Goal: Information Seeking & Learning: Check status

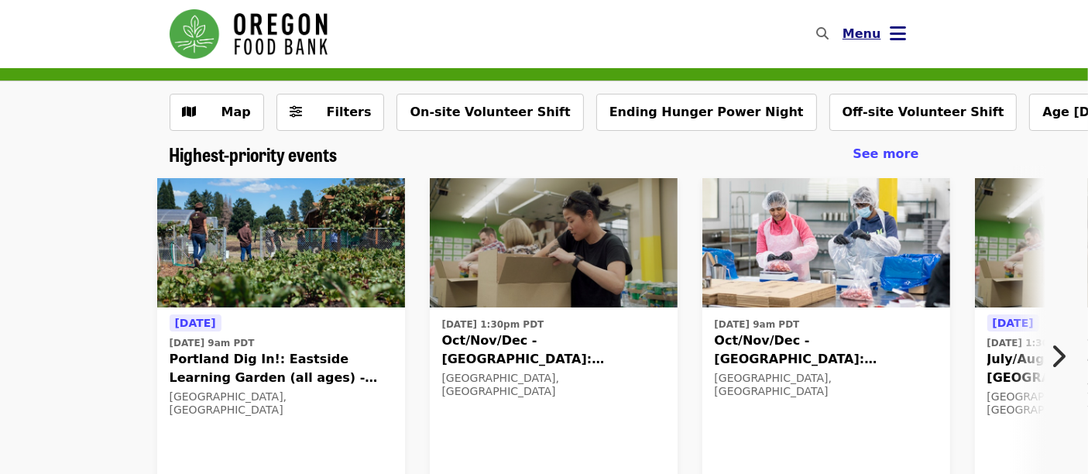
click at [901, 31] on icon "bars icon" at bounding box center [899, 33] width 16 height 22
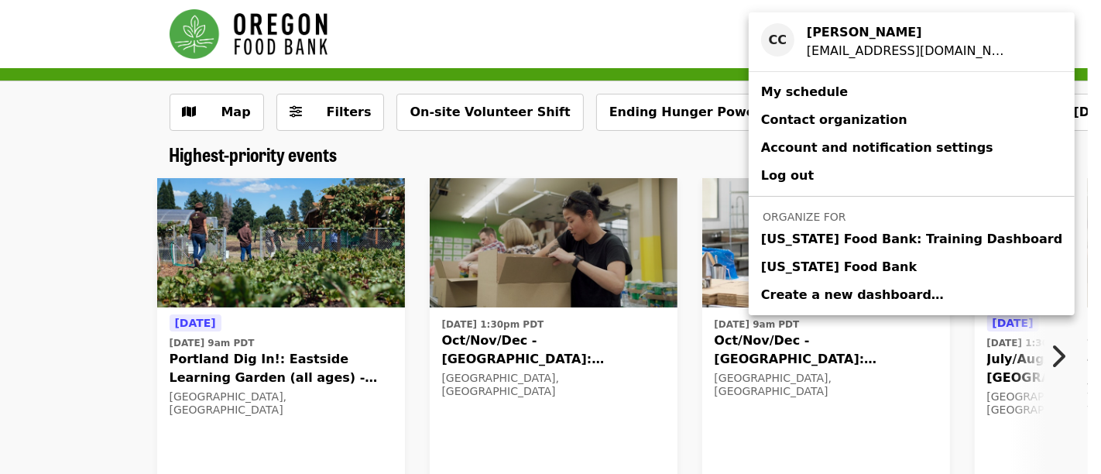
click at [876, 257] on link "[US_STATE] Food Bank" at bounding box center [912, 267] width 326 height 28
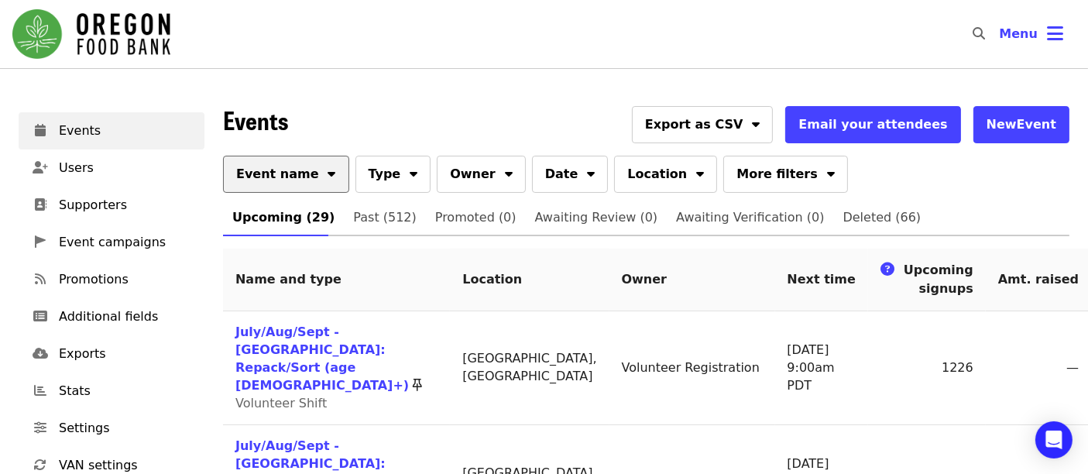
click at [280, 182] on span "Event name" at bounding box center [277, 174] width 83 height 19
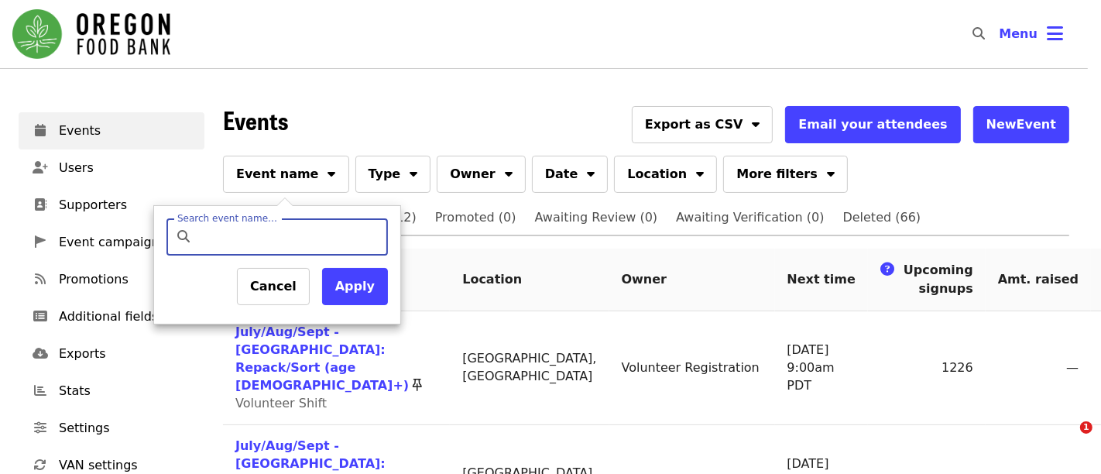
click at [299, 250] on input "Search event name…" at bounding box center [290, 236] width 183 height 37
type input "*********"
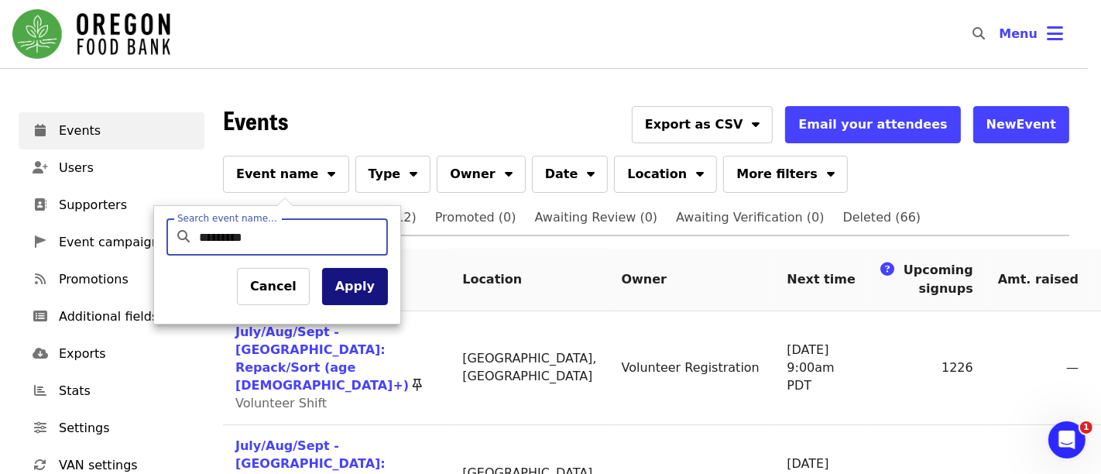
click at [338, 287] on button "Apply" at bounding box center [355, 286] width 66 height 37
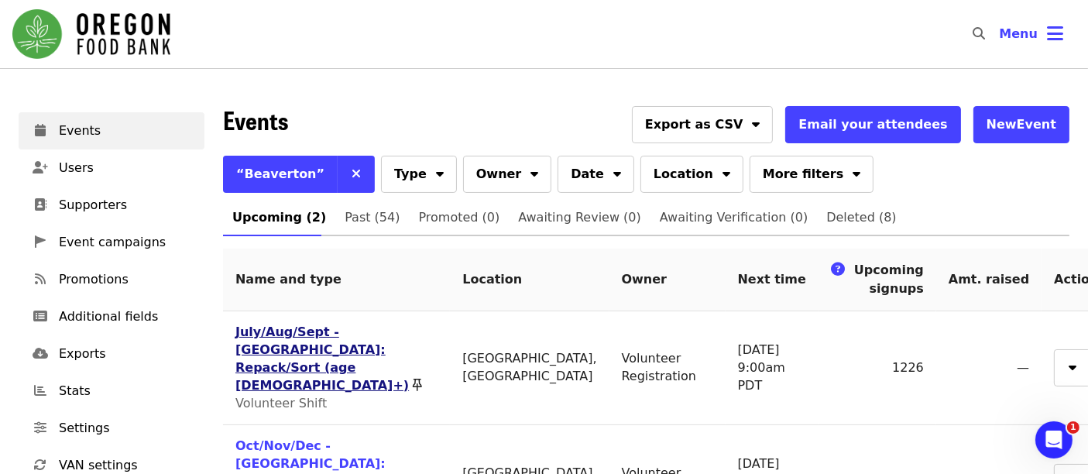
click at [283, 343] on link "July/Aug/Sept - [GEOGRAPHIC_DATA]: Repack/Sort (age [DEMOGRAPHIC_DATA]+)" at bounding box center [321, 358] width 173 height 68
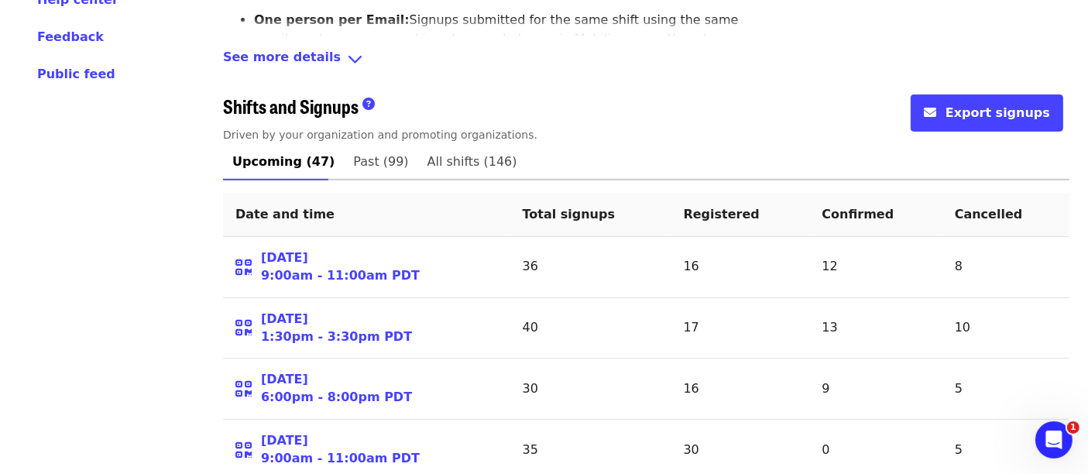
scroll to position [665, 0]
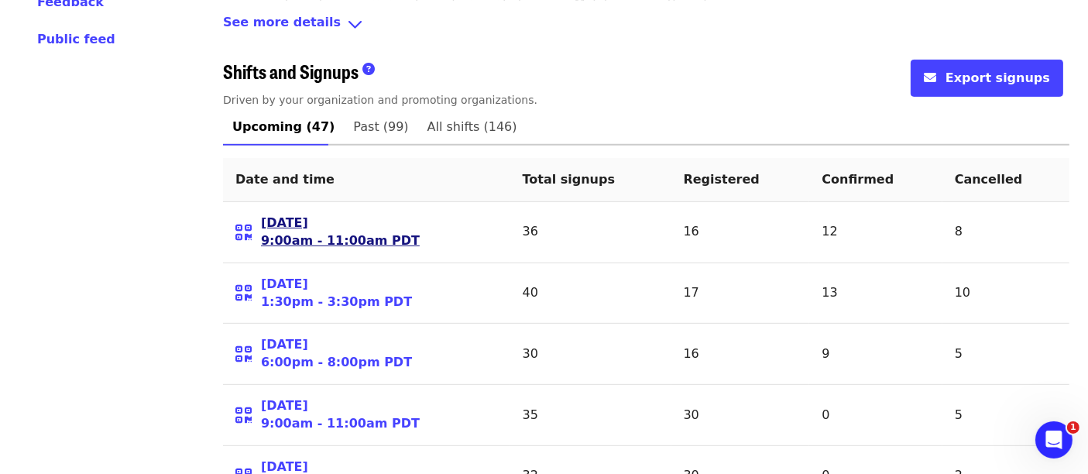
click at [302, 215] on link "[DATE] 9:00am - 11:00am PDT" at bounding box center [340, 233] width 159 height 36
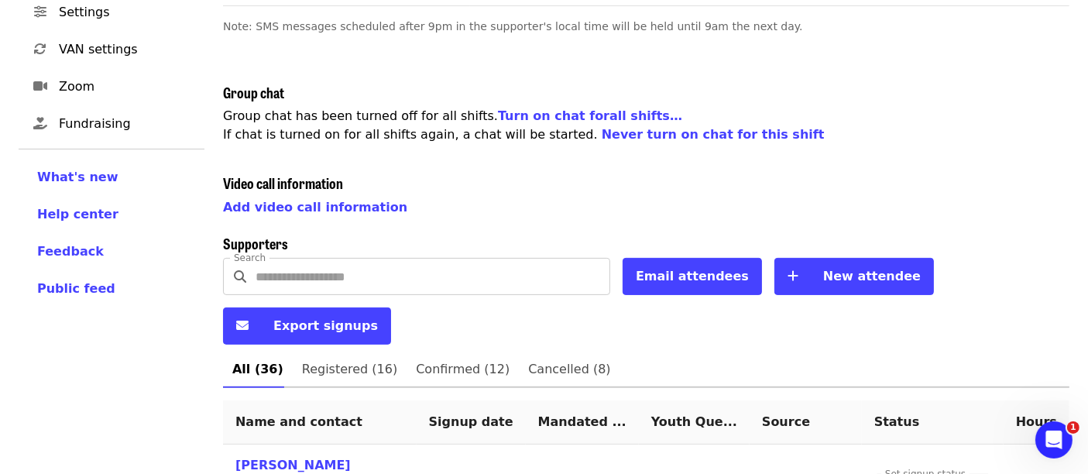
scroll to position [486, 0]
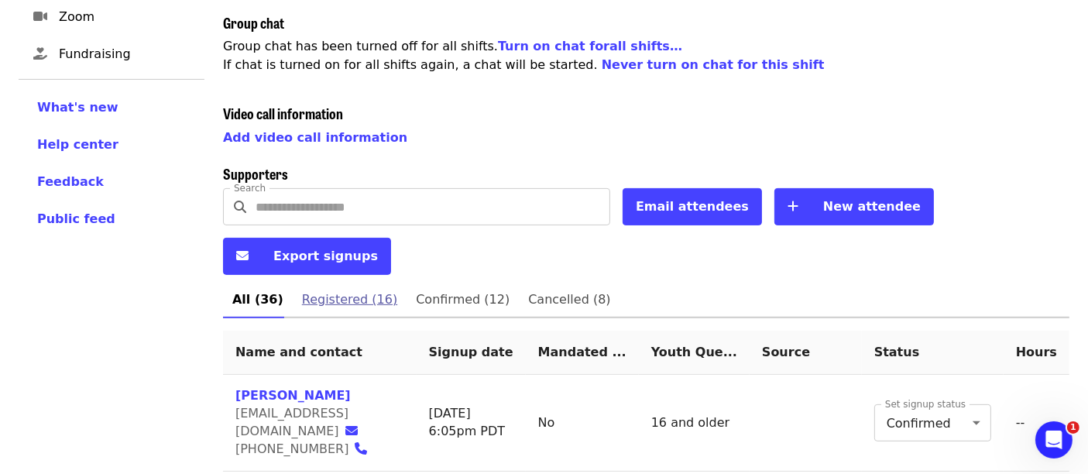
click at [347, 281] on link "Registered (16)" at bounding box center [350, 299] width 114 height 37
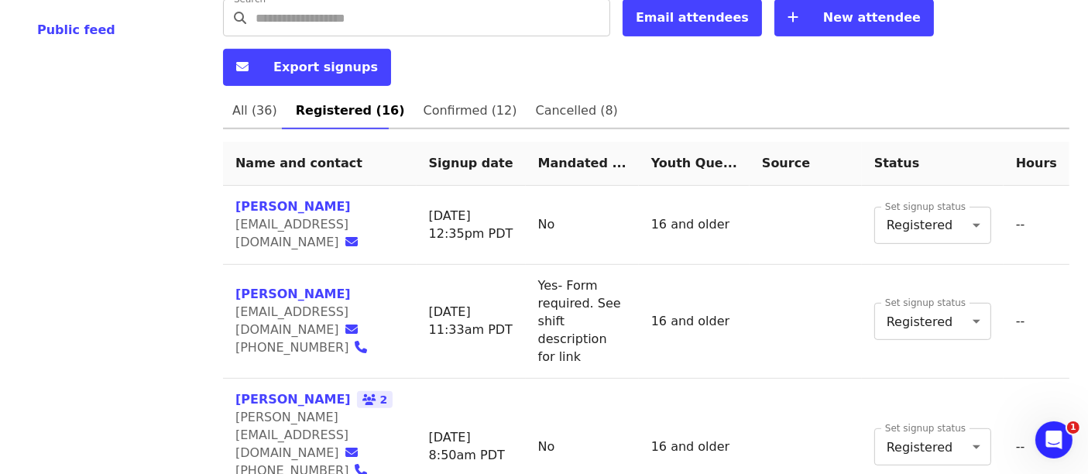
scroll to position [592, 0]
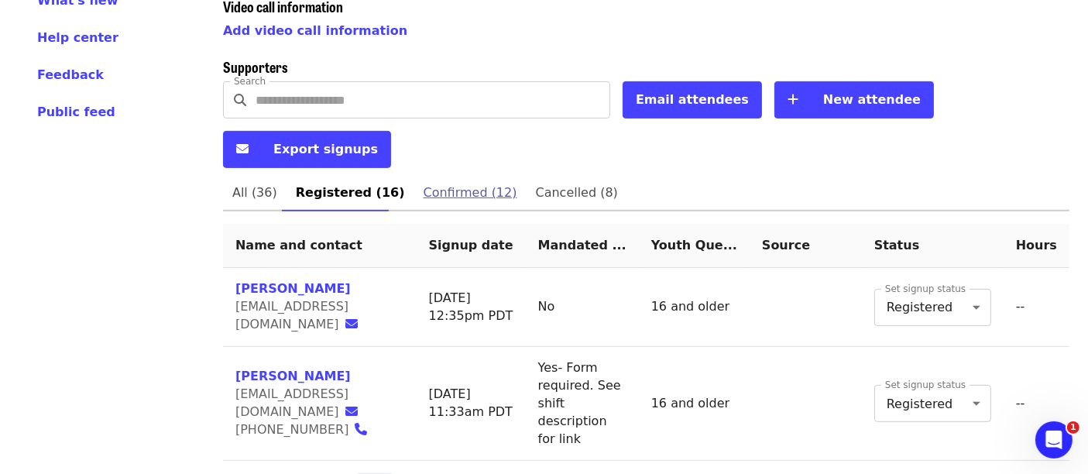
click at [442, 182] on span "Confirmed (12)" at bounding box center [471, 193] width 94 height 22
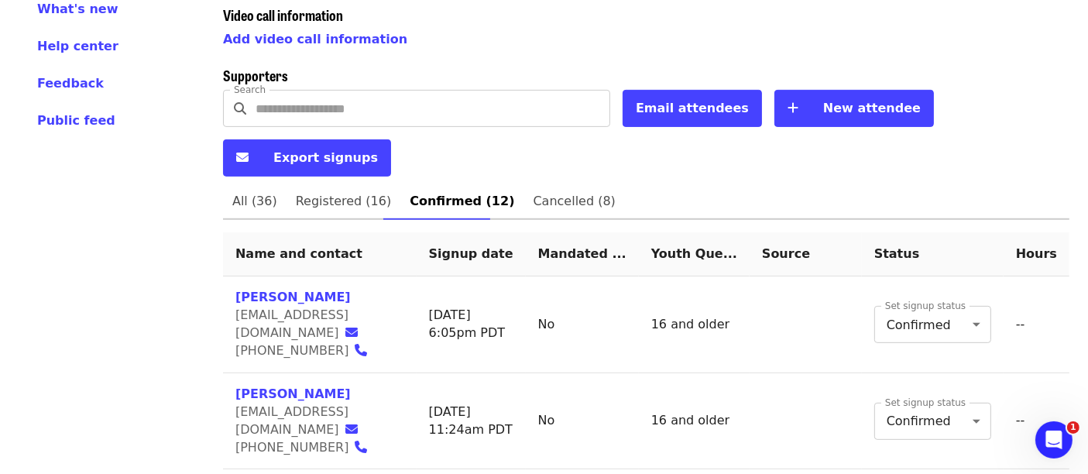
scroll to position [585, 0]
